Goal: Transaction & Acquisition: Download file/media

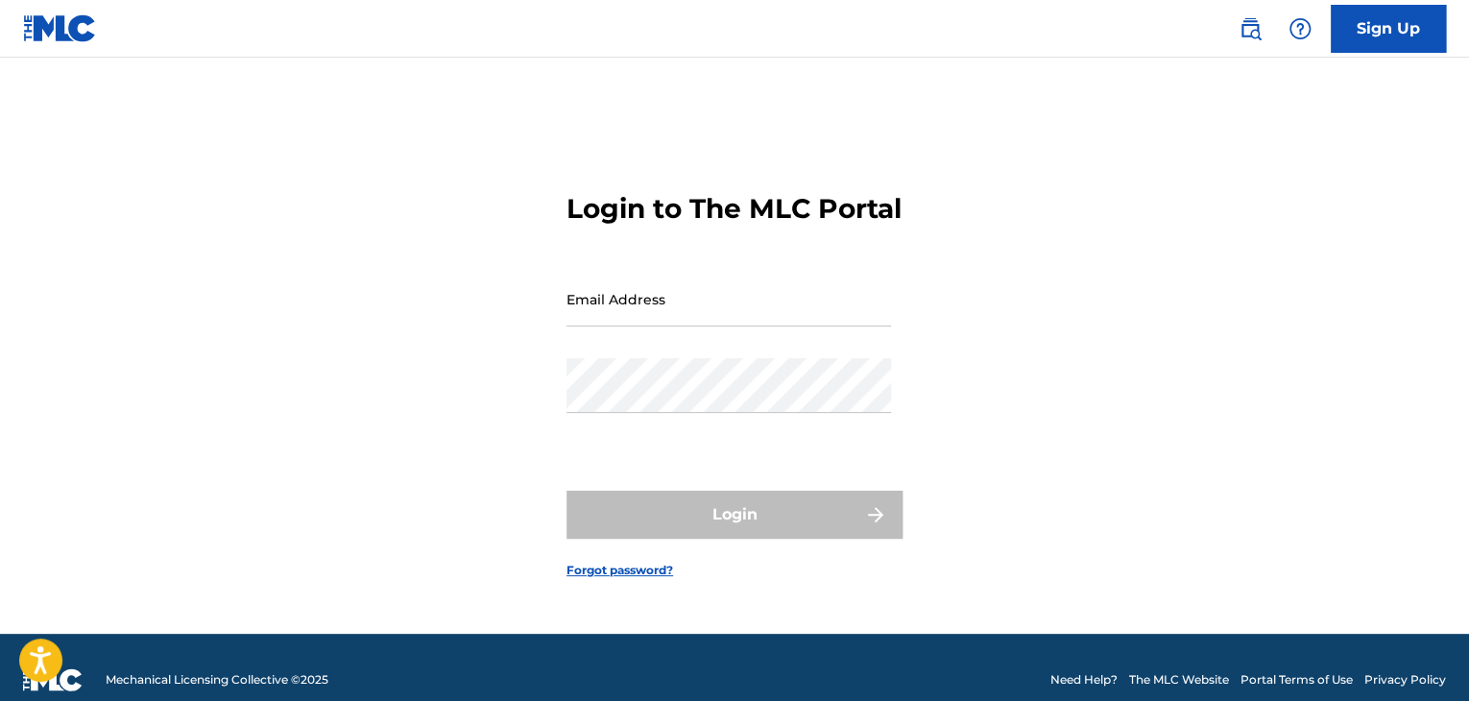
click at [709, 321] on input "Email Address" at bounding box center [729, 299] width 325 height 55
click at [537, 362] on div "Login to The MLC Portal Email Address Password Login Forgot password?" at bounding box center [734, 370] width 1344 height 528
click at [590, 327] on input "Email Address" at bounding box center [729, 299] width 325 height 55
click at [509, 339] on div "Login to The MLC Portal Email Address Password Login Forgot password?" at bounding box center [734, 370] width 1344 height 528
click at [611, 327] on input "Email Address" at bounding box center [729, 299] width 325 height 55
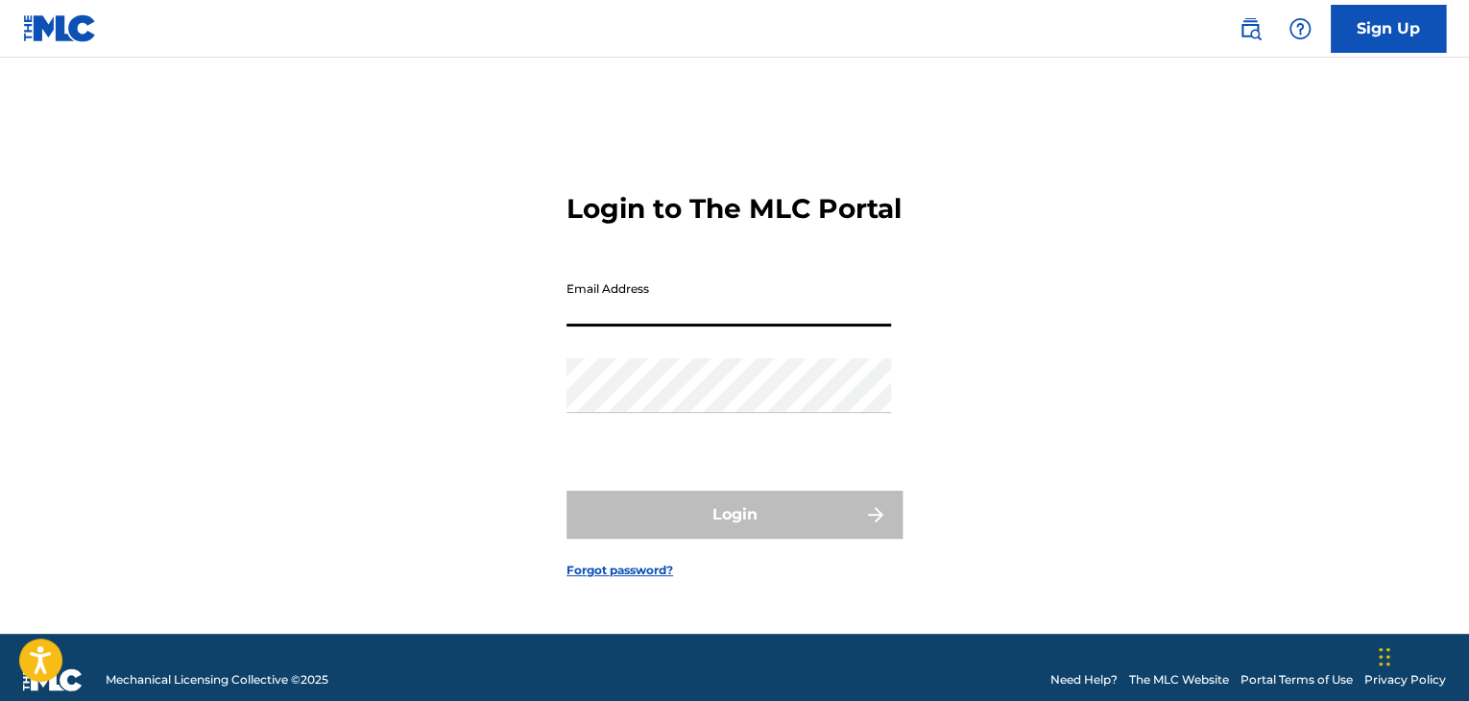
click at [499, 364] on div "Login to The MLC Portal Email Address Password Login Forgot password?" at bounding box center [734, 370] width 1344 height 528
click at [622, 327] on input "Email Address" at bounding box center [729, 299] width 325 height 55
type input "[EMAIL_ADDRESS][DOMAIN_NAME]"
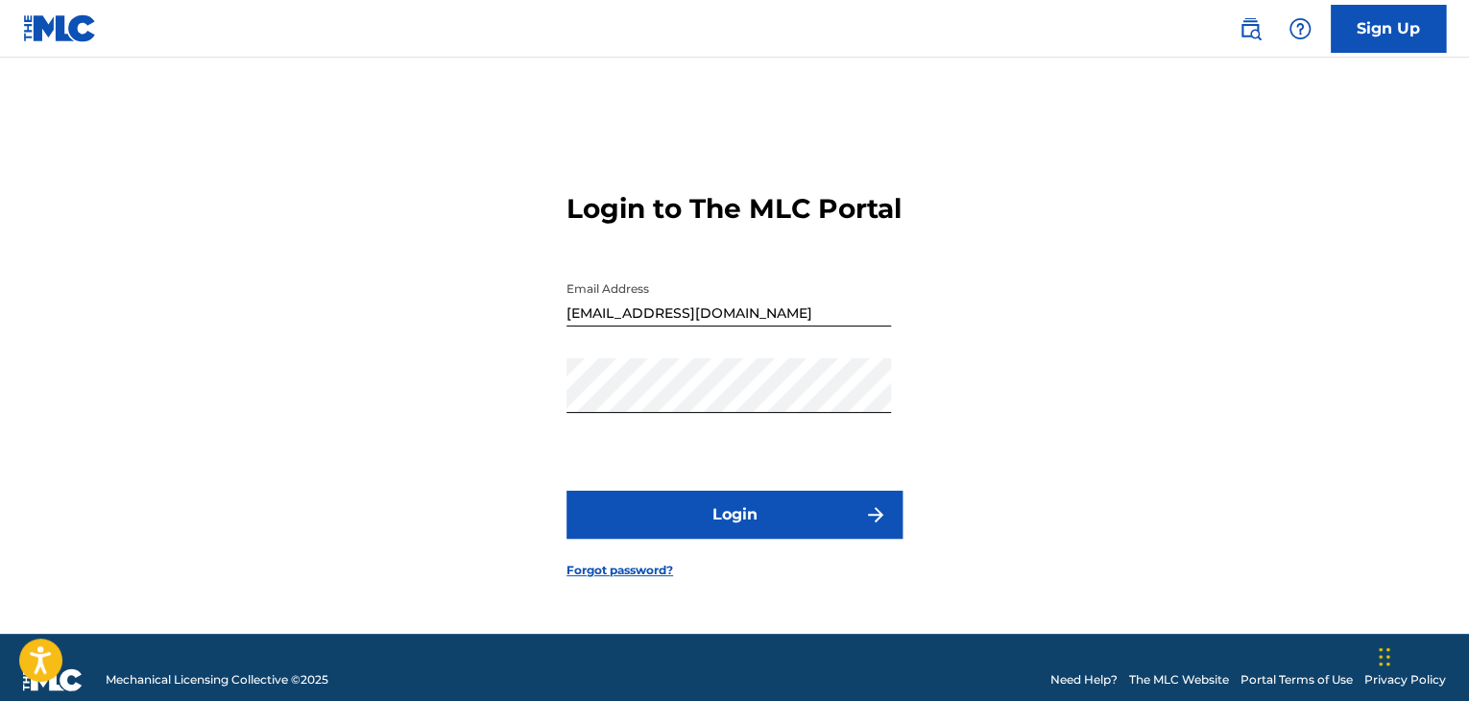
click at [714, 523] on button "Login" at bounding box center [735, 515] width 336 height 48
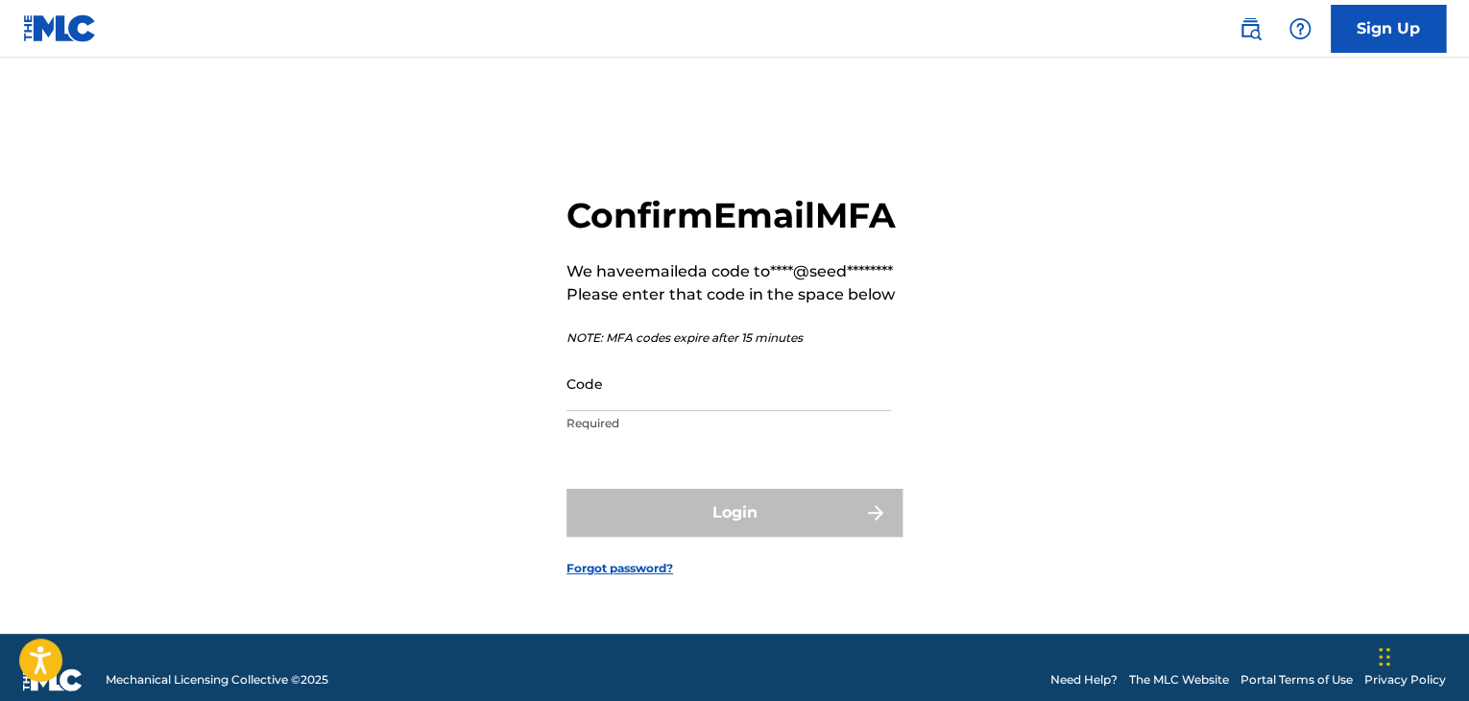
click at [675, 411] on input "Code" at bounding box center [729, 383] width 325 height 55
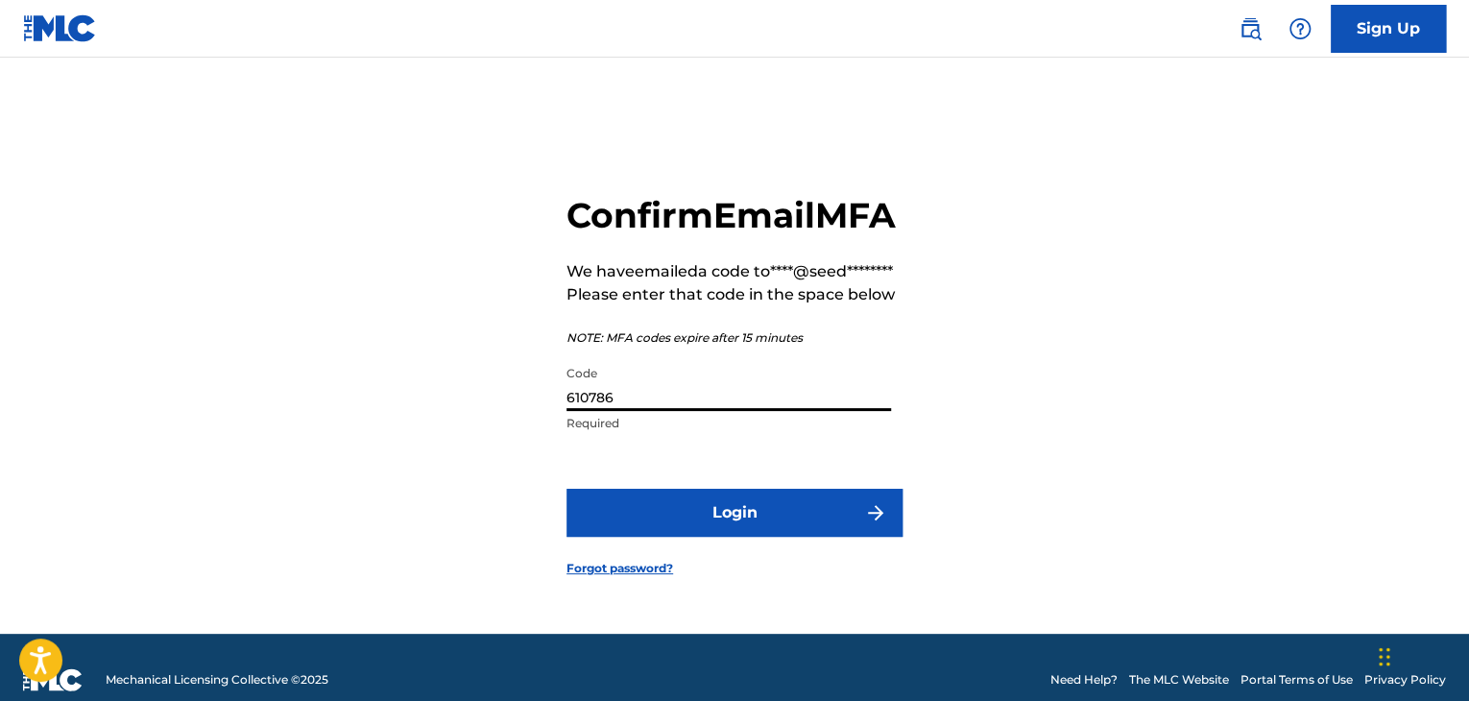
type input "610786"
click at [768, 537] on button "Login" at bounding box center [735, 513] width 336 height 48
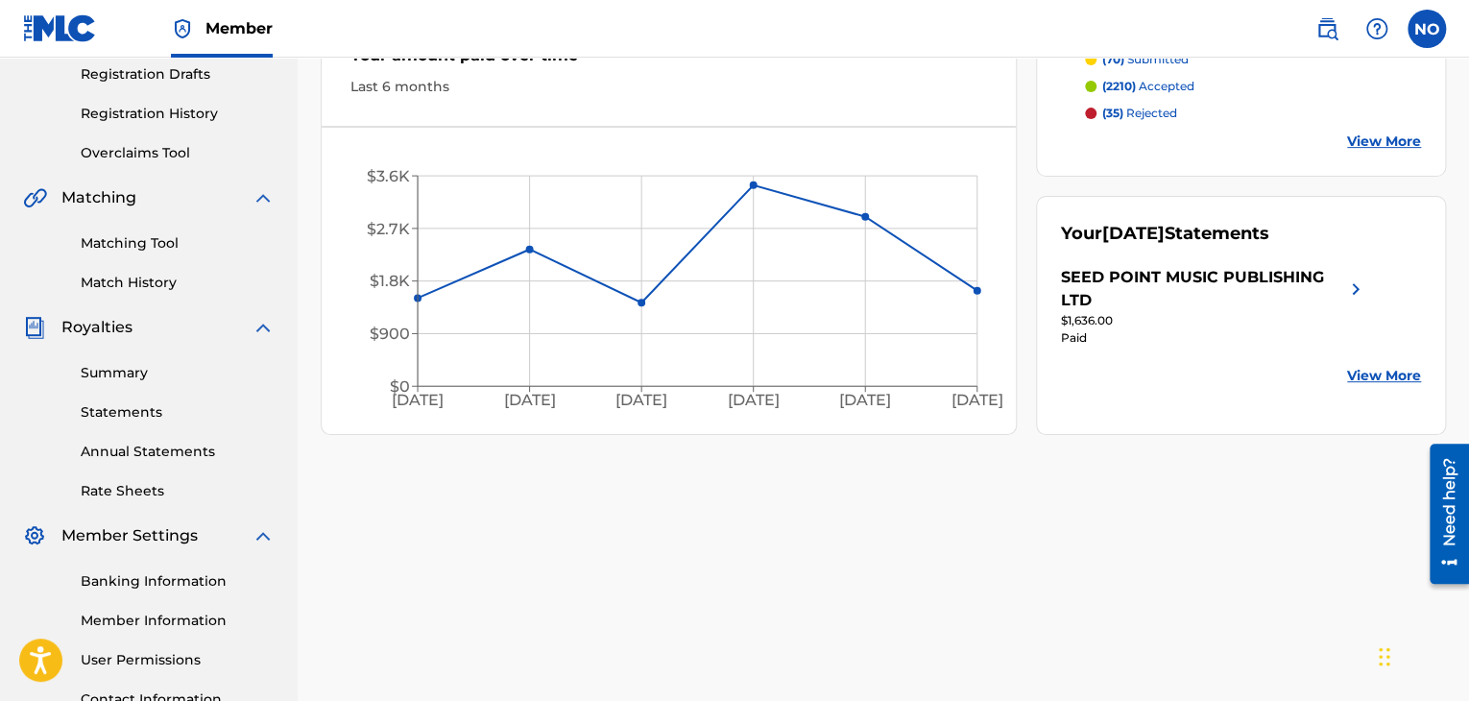
scroll to position [384, 0]
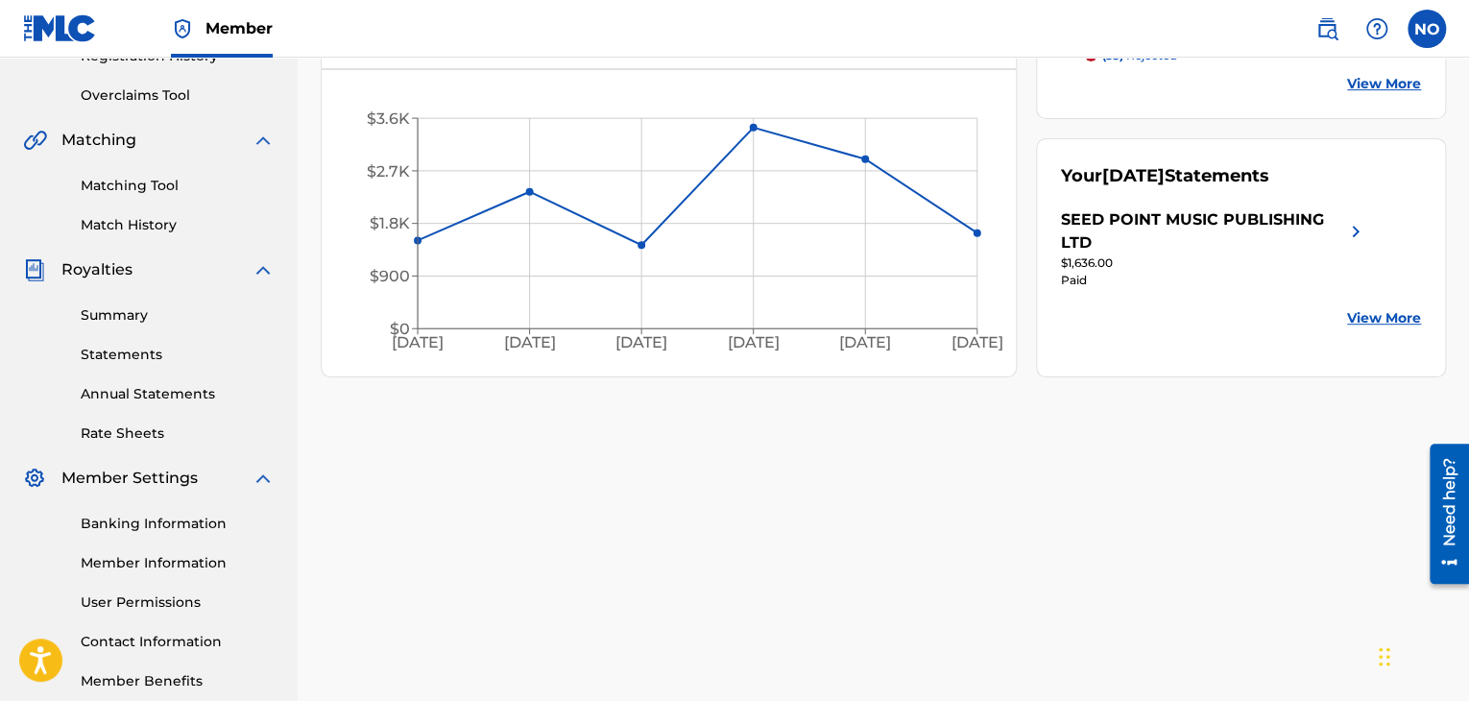
click at [133, 361] on link "Statements" at bounding box center [178, 355] width 194 height 20
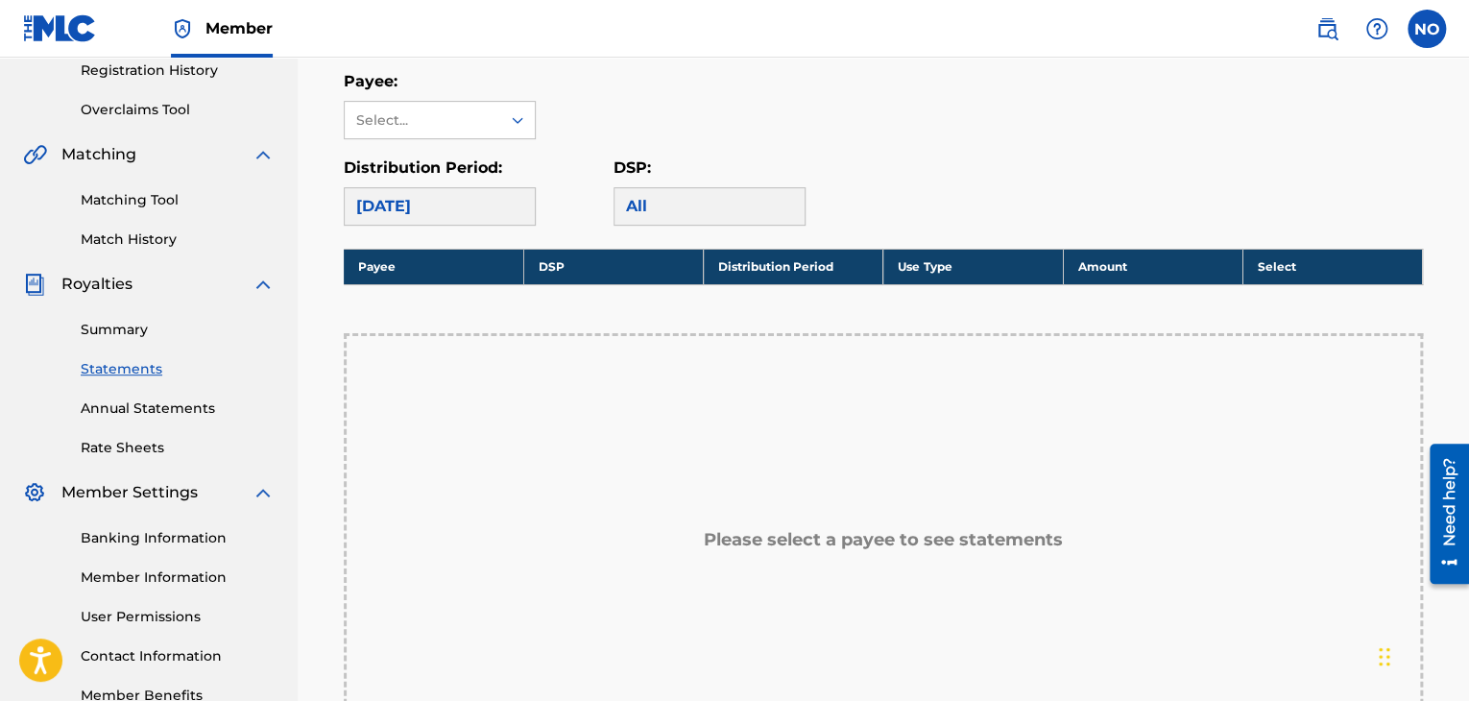
scroll to position [384, 0]
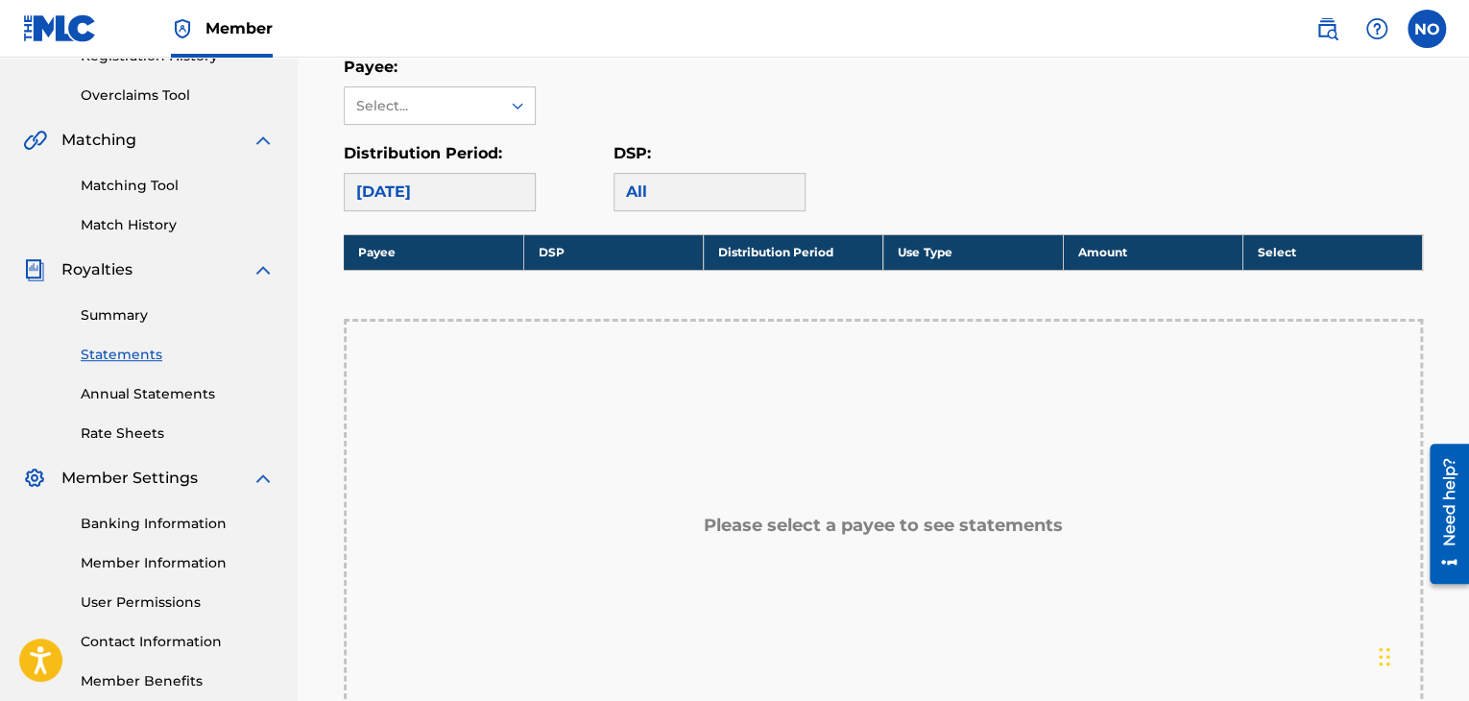
click at [135, 320] on link "Summary" at bounding box center [178, 315] width 194 height 20
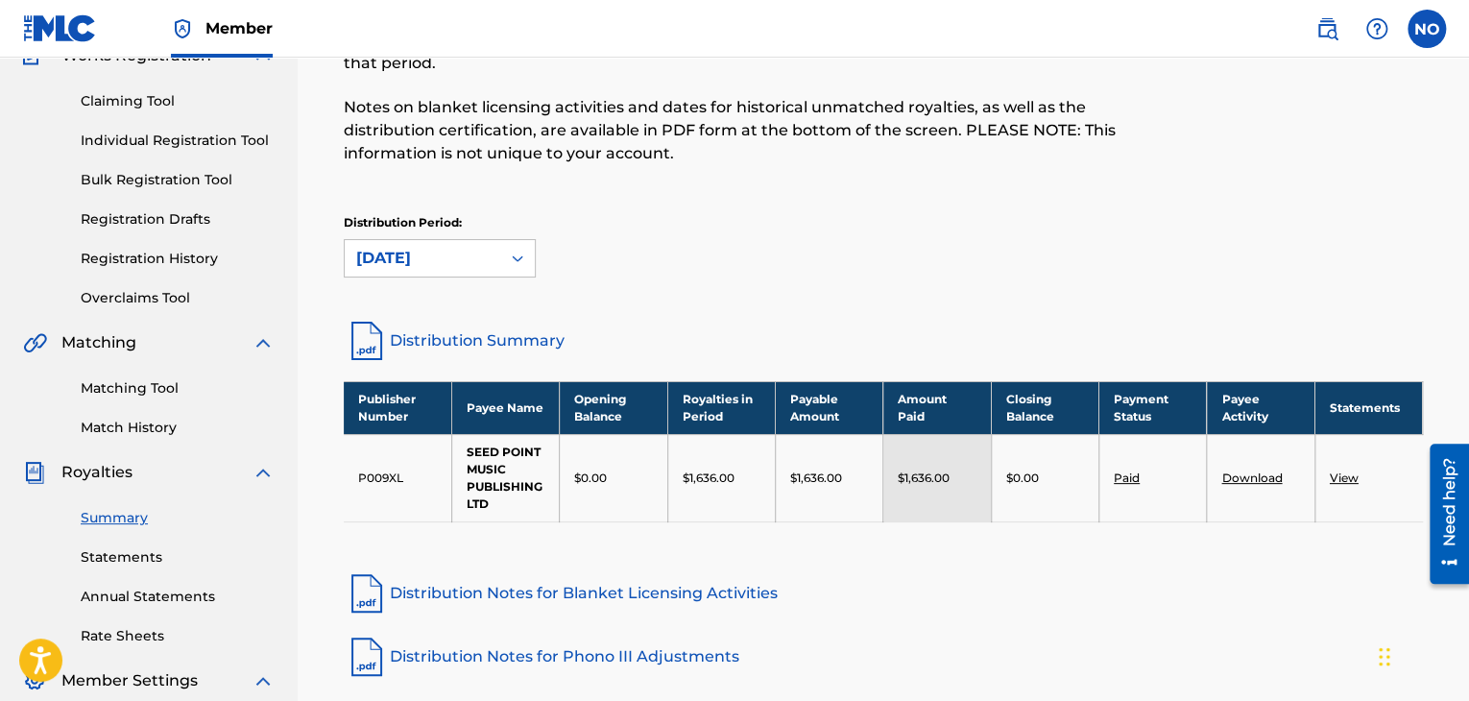
scroll to position [192, 0]
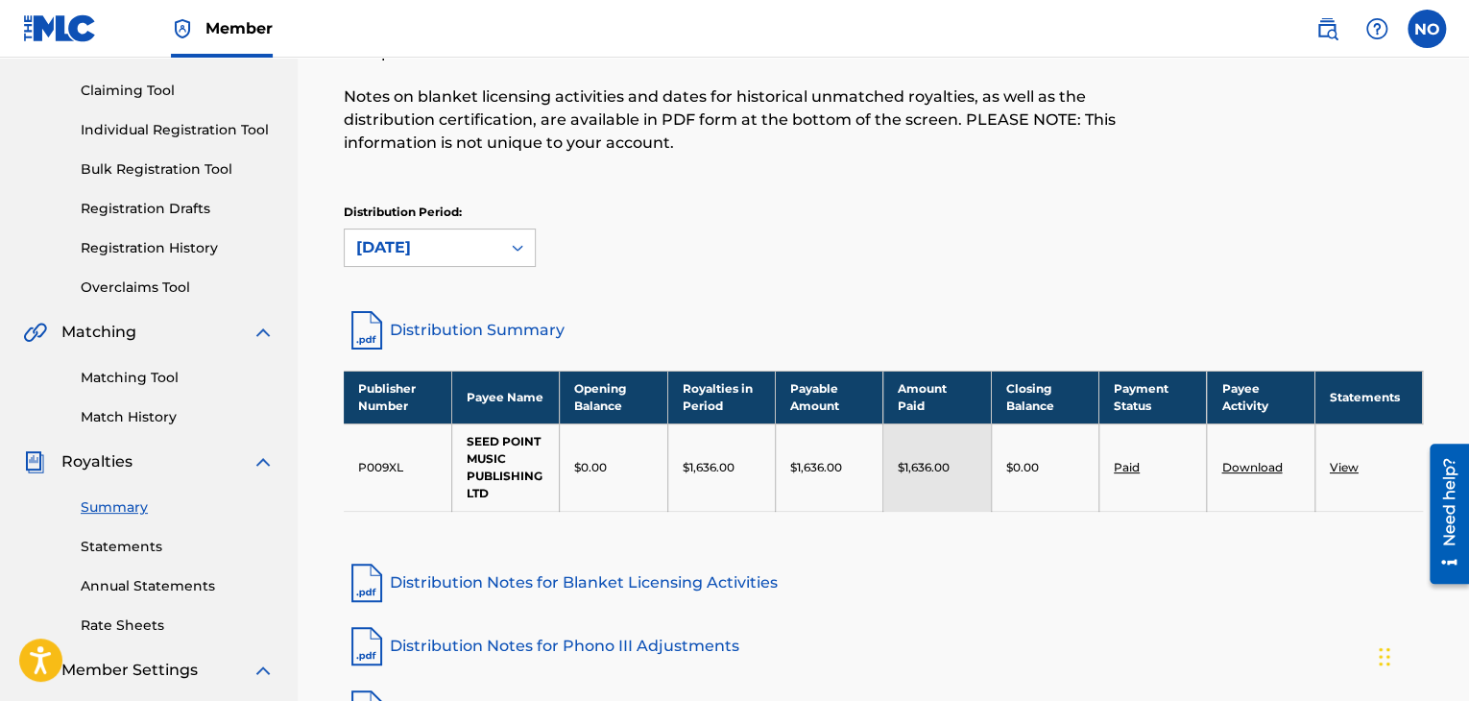
click at [1245, 473] on td "Download" at bounding box center [1261, 467] width 108 height 87
click at [1256, 467] on link "Download" at bounding box center [1252, 467] width 61 height 14
